Goal: Task Accomplishment & Management: Manage account settings

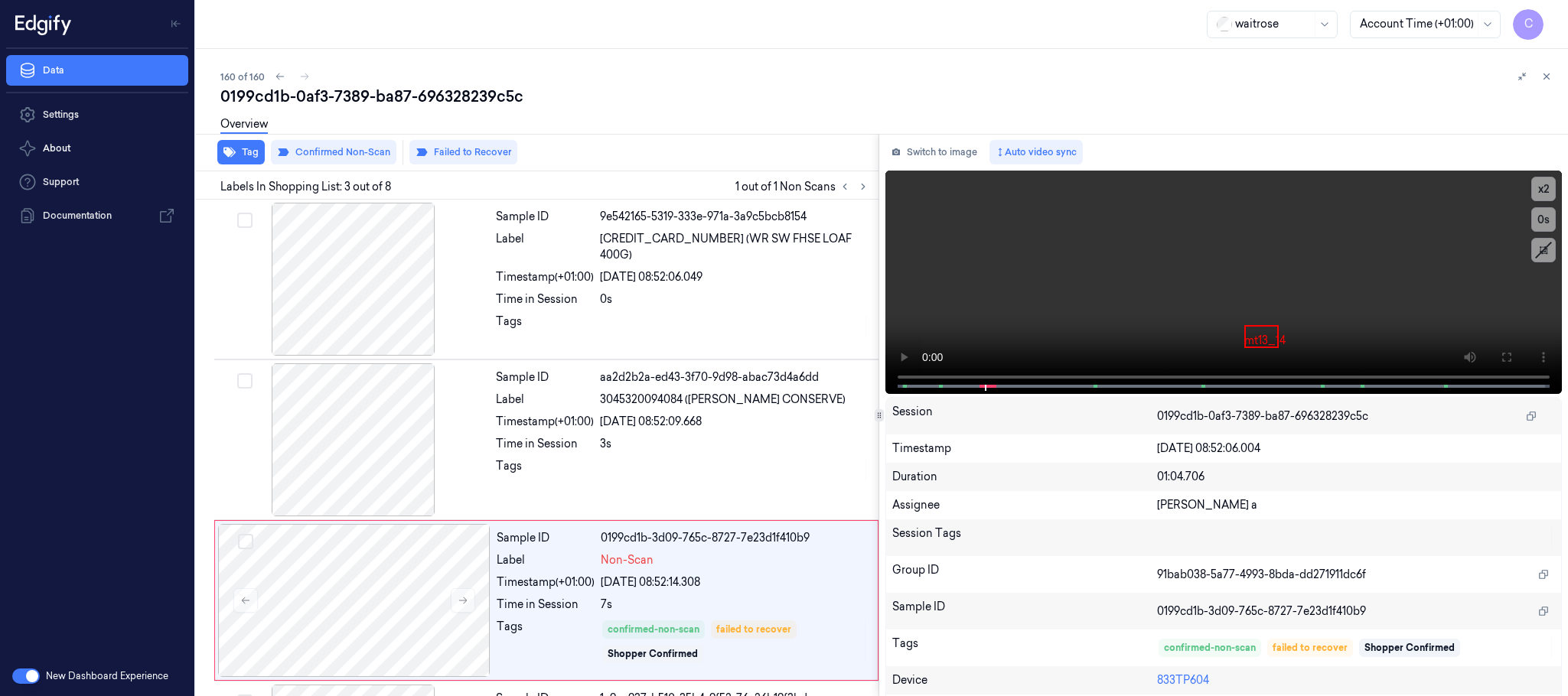
scroll to position [154, 0]
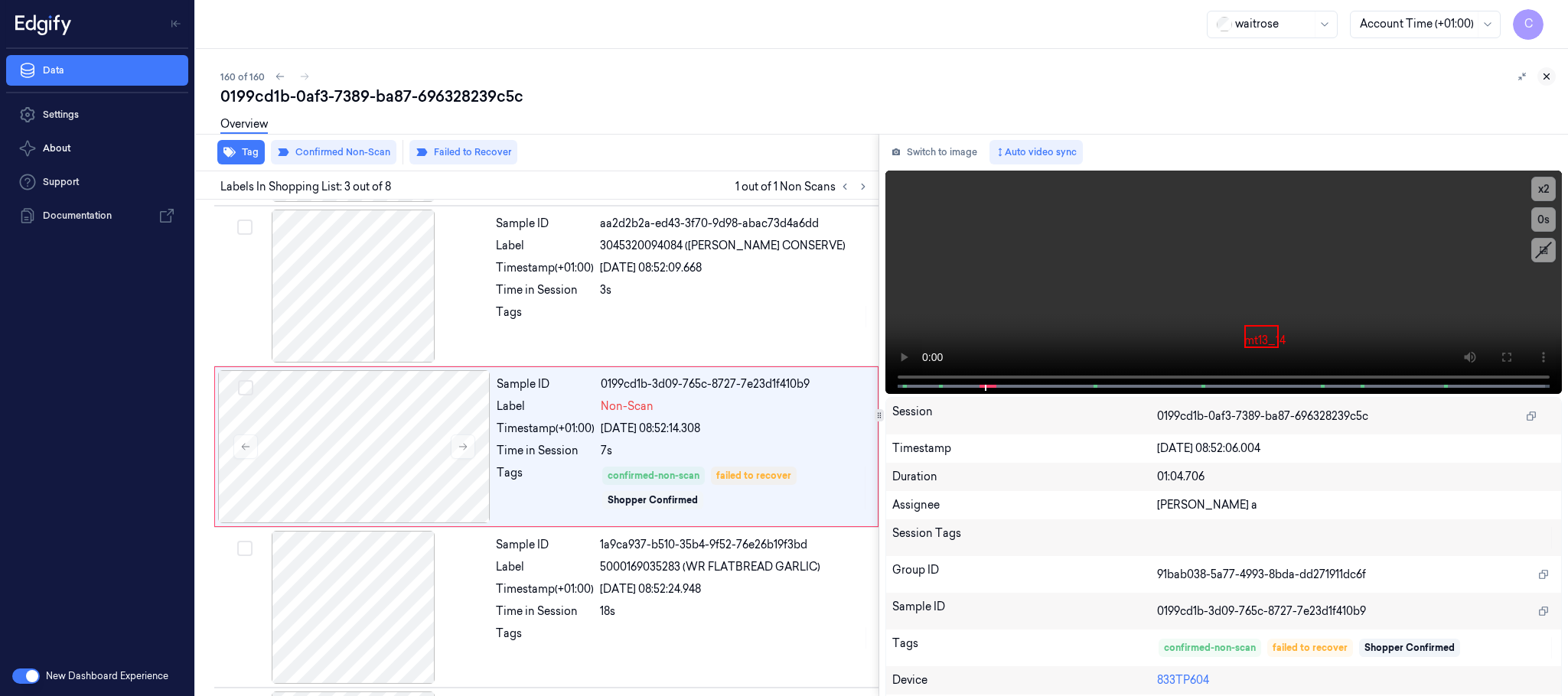
click at [1543, 74] on icon at bounding box center [1547, 77] width 11 height 11
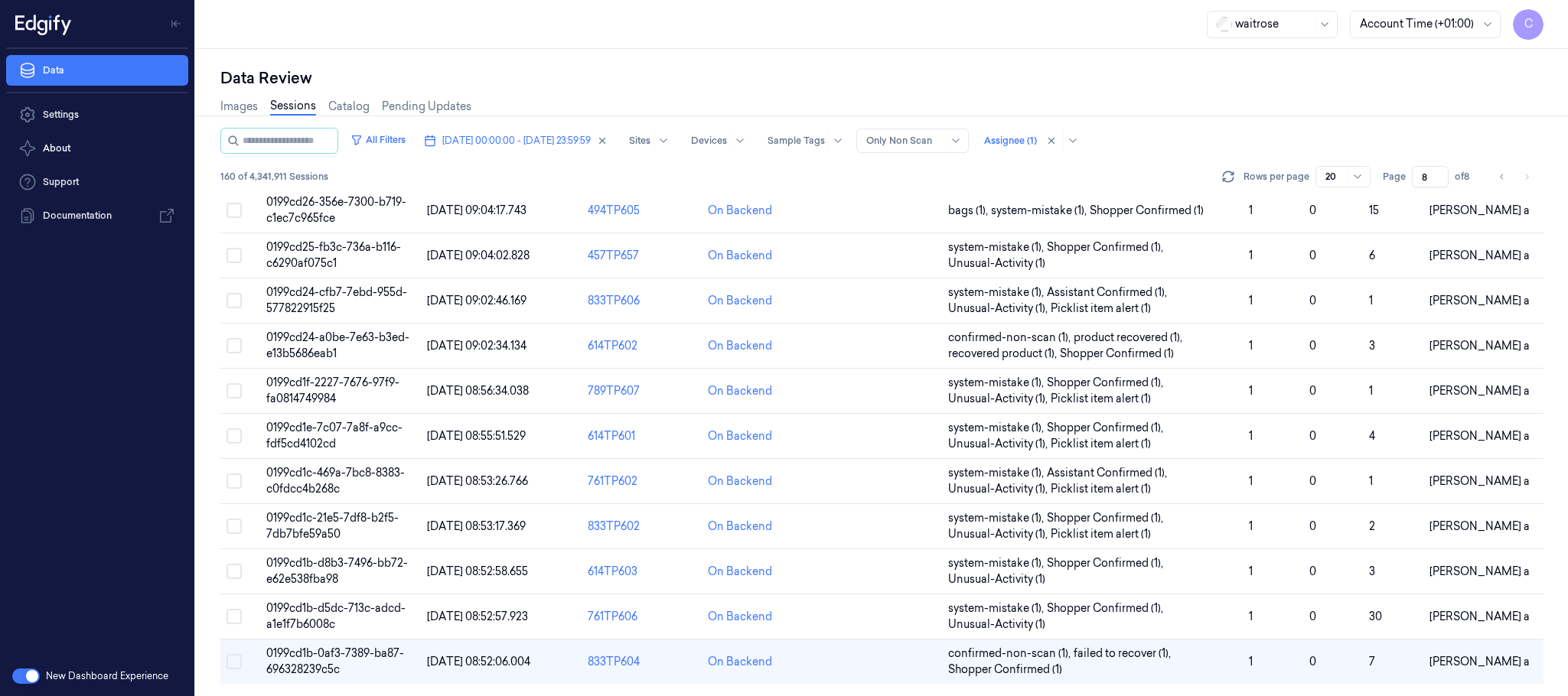
scroll to position [450, 0]
click at [549, 142] on span "[DATE] 00:00:00 - [DATE] 23:59:59" at bounding box center [516, 140] width 149 height 14
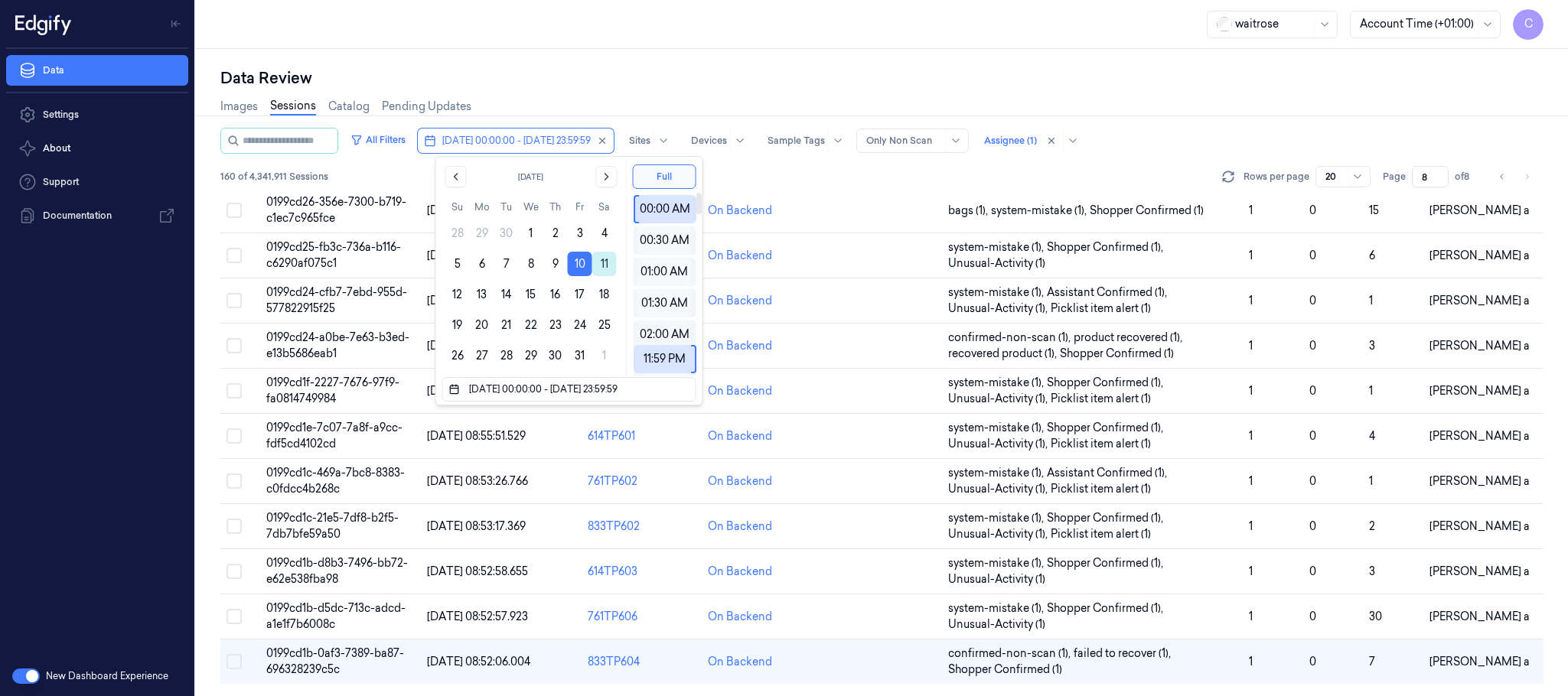
click at [597, 267] on button "11" at bounding box center [604, 264] width 25 height 25
click at [599, 266] on button "11" at bounding box center [604, 264] width 25 height 25
type input "[DATE] 00:00:00 - [DATE] 23:59:59"
click at [687, 78] on div "Data Review" at bounding box center [882, 78] width 1323 height 21
type input "1"
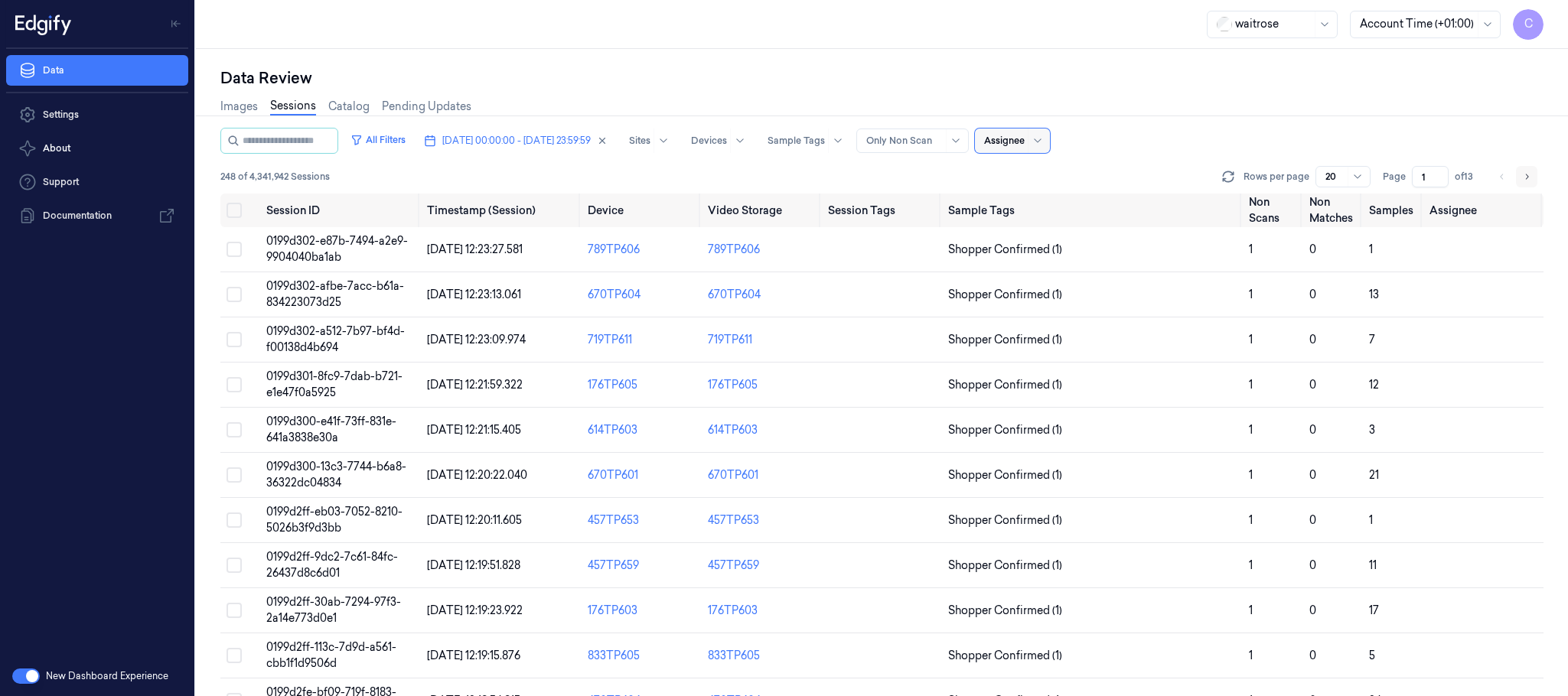
click at [1529, 174] on icon "Go to next page" at bounding box center [1526, 176] width 9 height 12
click at [1497, 177] on icon "Go to previous page" at bounding box center [1502, 176] width 9 height 12
type input "1"
click at [930, 14] on div "waitrose Account Time (+01:00) C" at bounding box center [882, 24] width 1372 height 49
click at [579, 30] on div "waitrose Account Time (+01:00) C" at bounding box center [882, 24] width 1372 height 49
